Goal: Entertainment & Leisure: Consume media (video, audio)

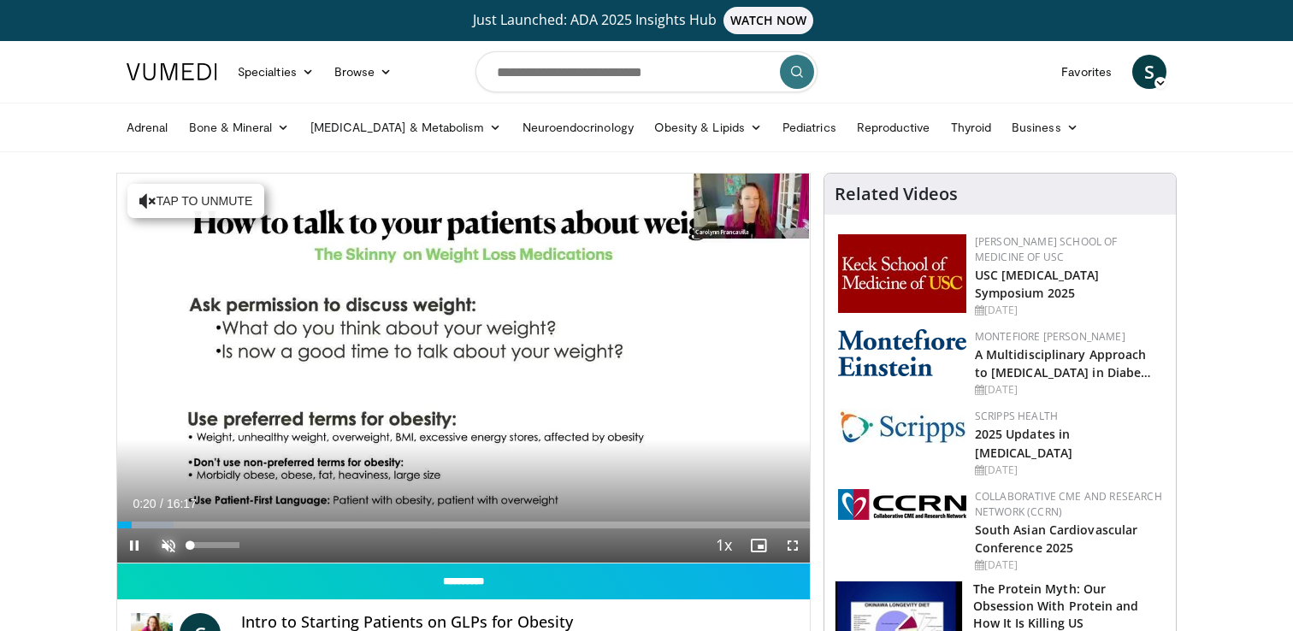
click at [167, 546] on span "Video Player" at bounding box center [168, 545] width 34 height 34
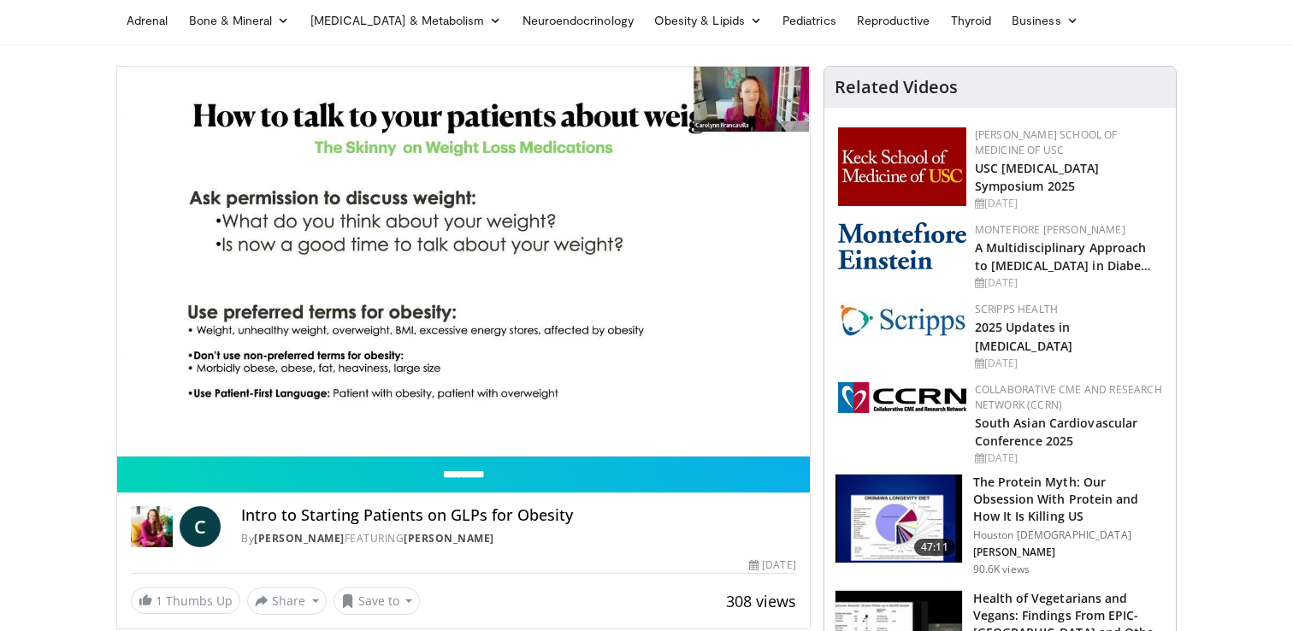
scroll to position [105, 0]
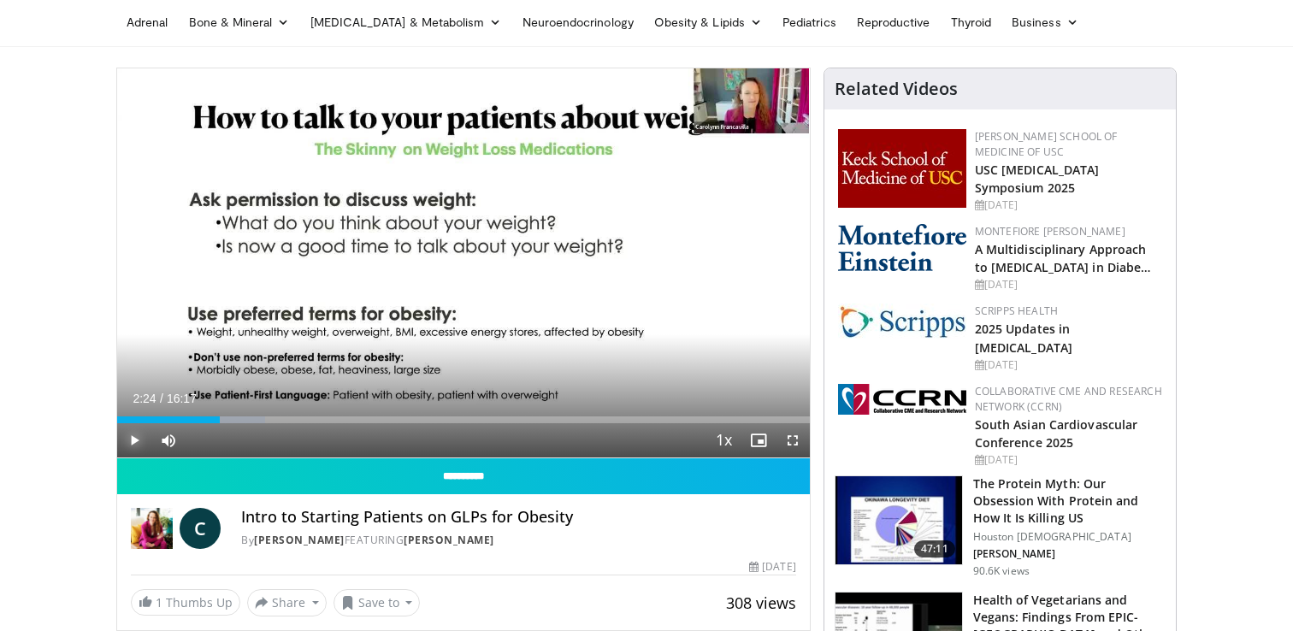
click at [134, 441] on span "Video Player" at bounding box center [134, 440] width 34 height 34
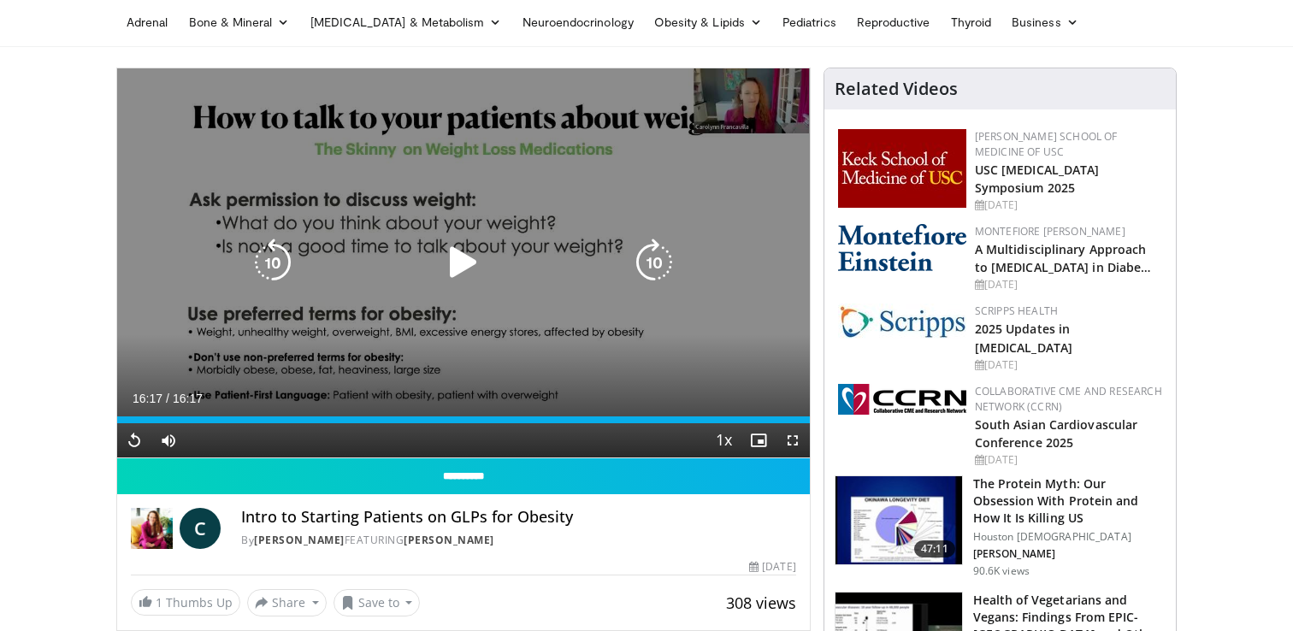
click at [219, 292] on div "10 seconds Tap to unmute" at bounding box center [463, 262] width 692 height 389
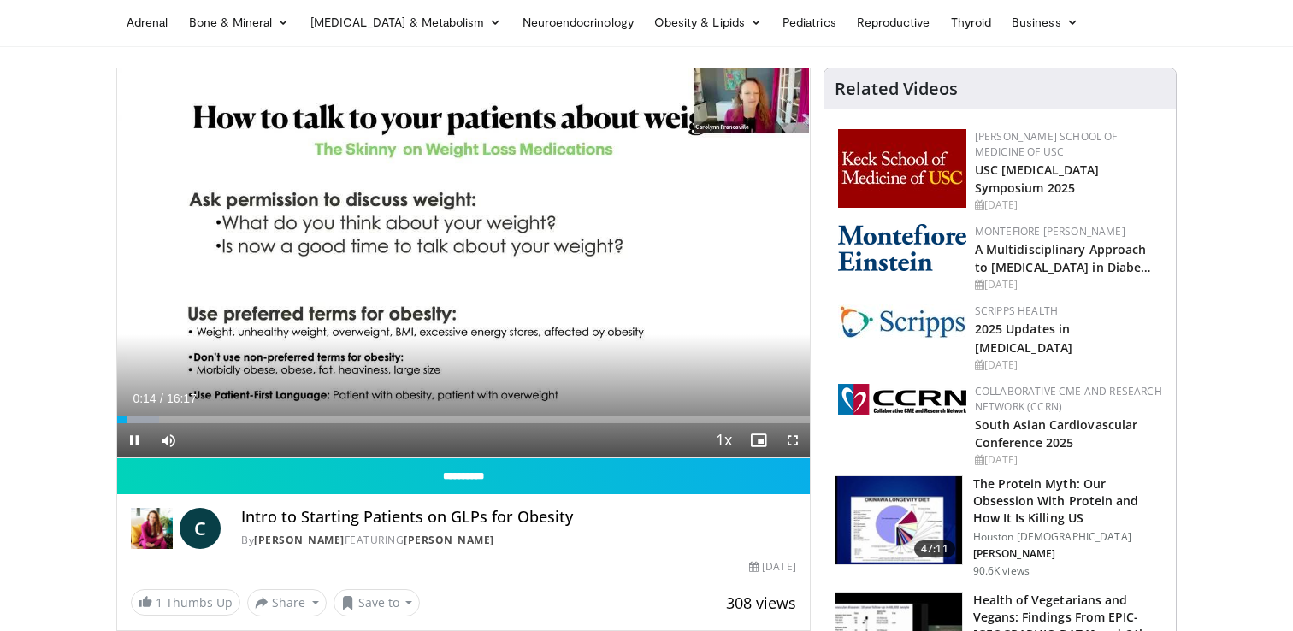
click at [138, 434] on video-js "**********" at bounding box center [463, 263] width 692 height 390
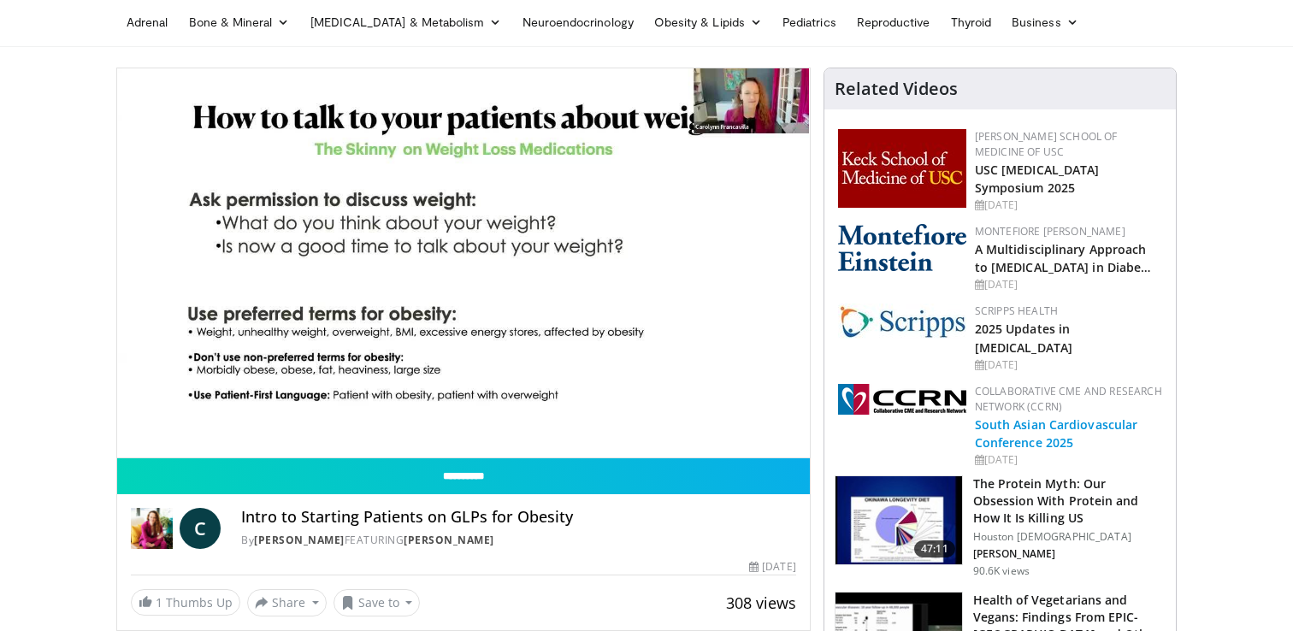
click at [1029, 430] on link "South Asian Cardiovascular Conference 2025" at bounding box center [1056, 433] width 163 height 34
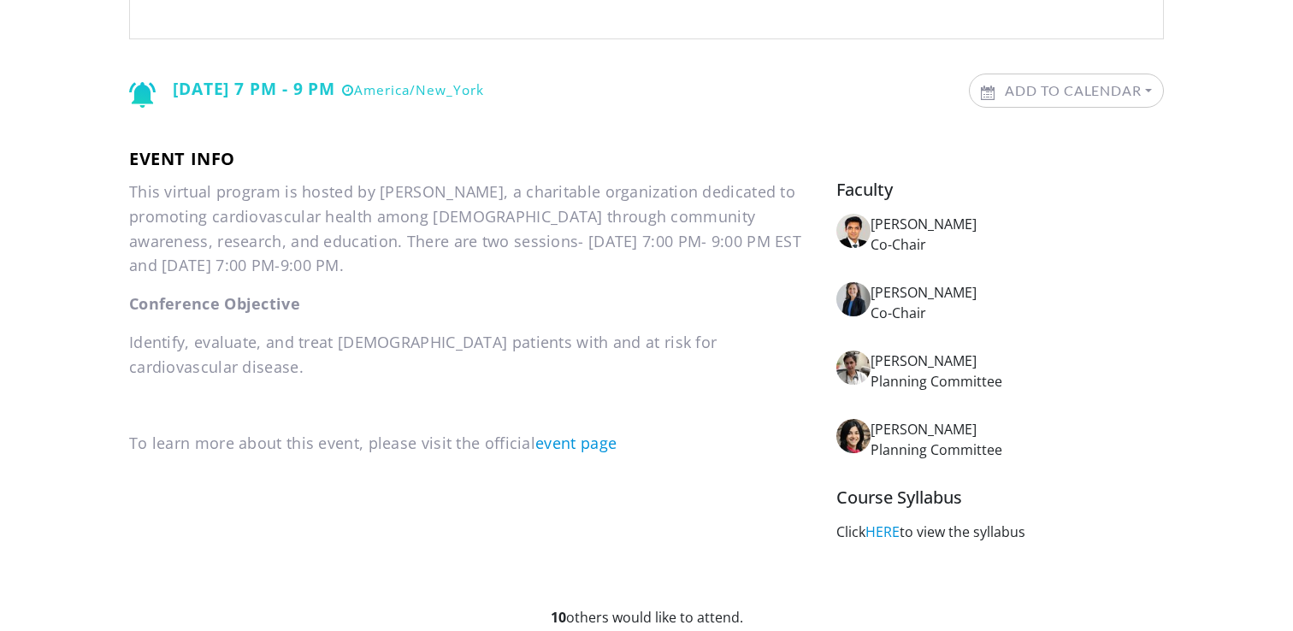
scroll to position [311, 0]
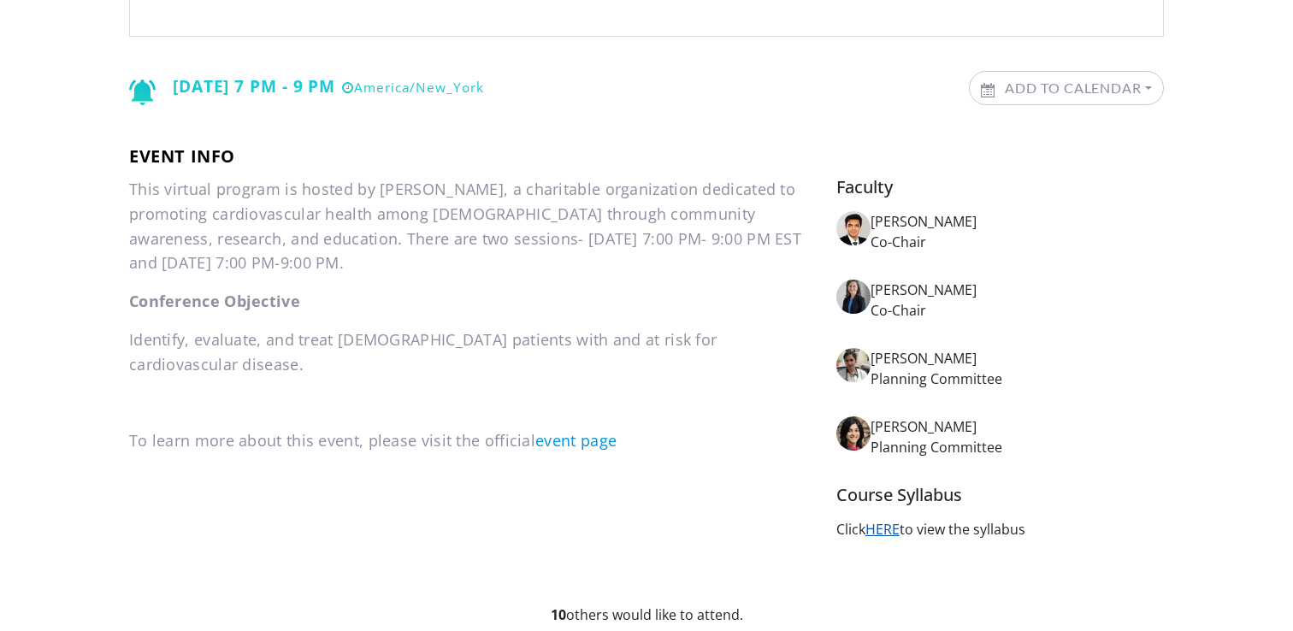
click at [881, 532] on link "HERE" at bounding box center [882, 529] width 34 height 19
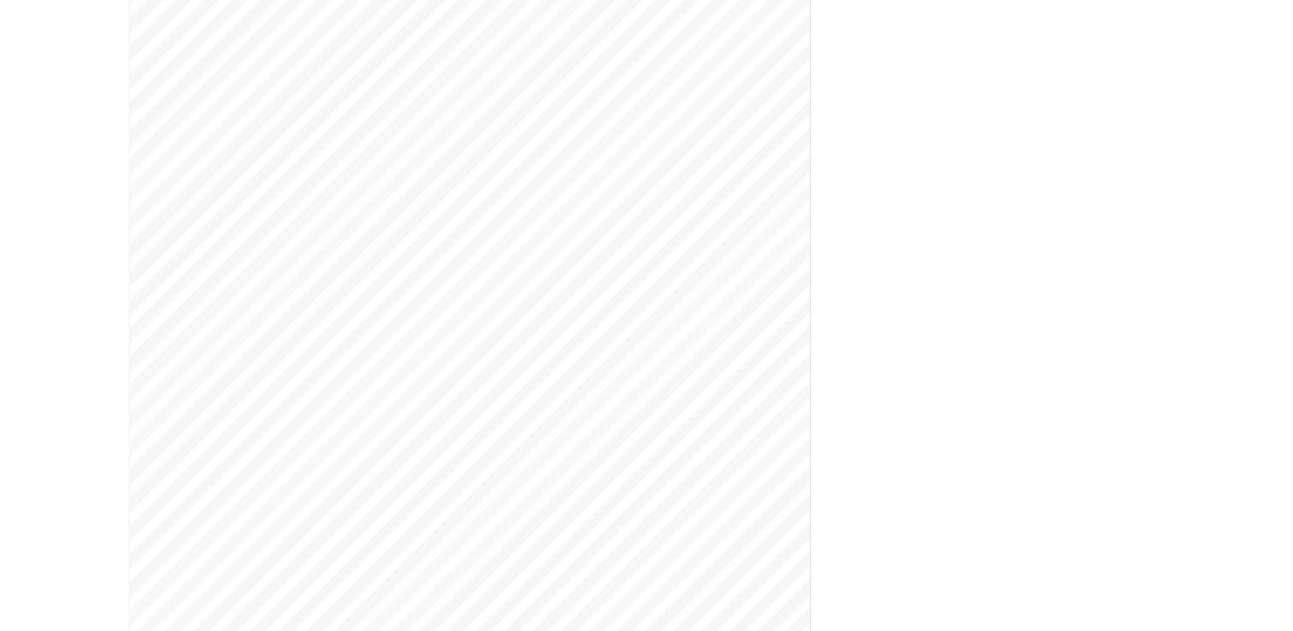
scroll to position [383, 0]
